Goal: Navigation & Orientation: Find specific page/section

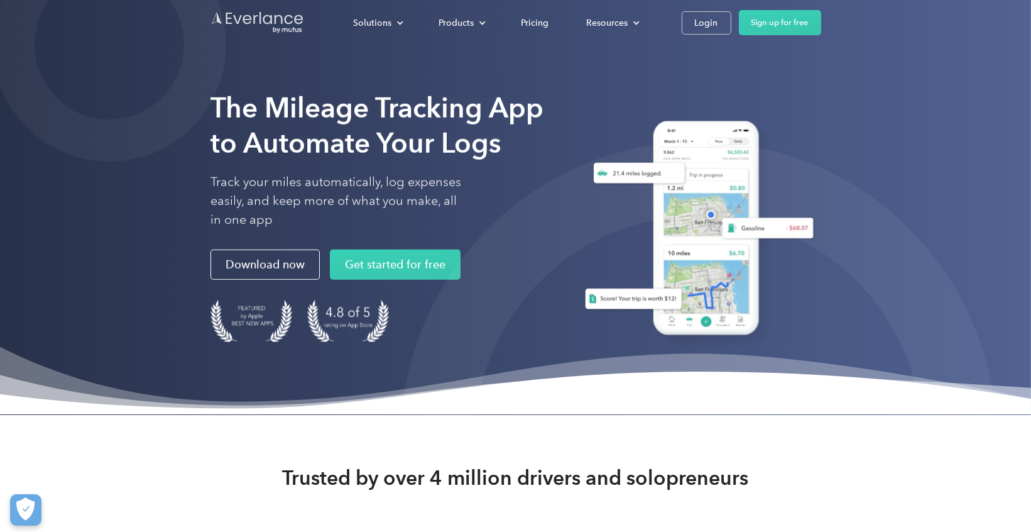
click at [294, 28] on img "Go to homepage" at bounding box center [258, 23] width 94 height 24
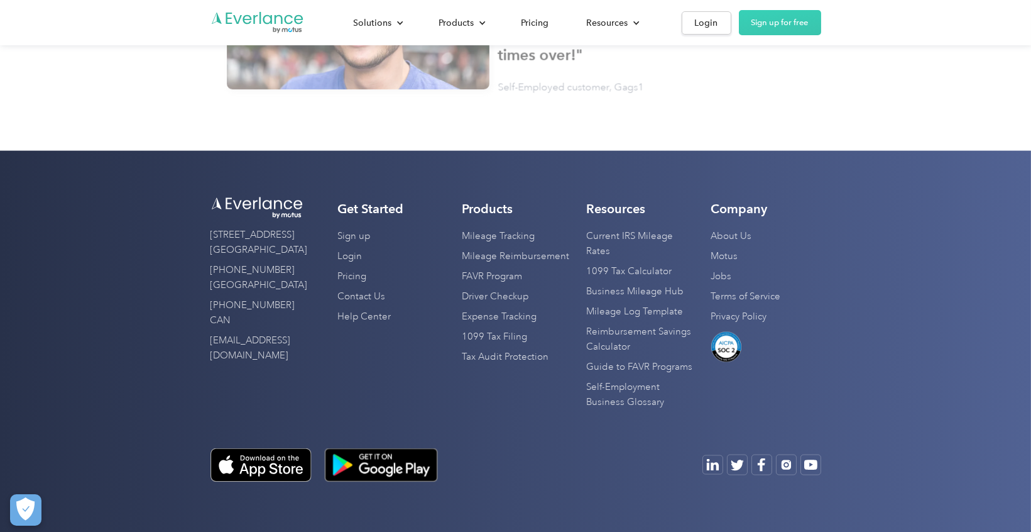
scroll to position [3771, 0]
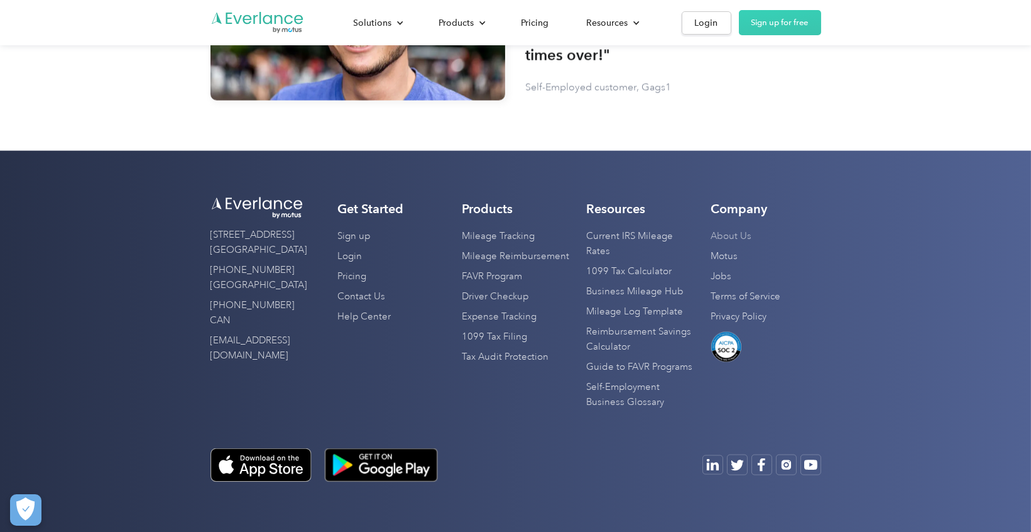
click at [735, 233] on link "About Us" at bounding box center [732, 236] width 41 height 20
